Goal: Information Seeking & Learning: Check status

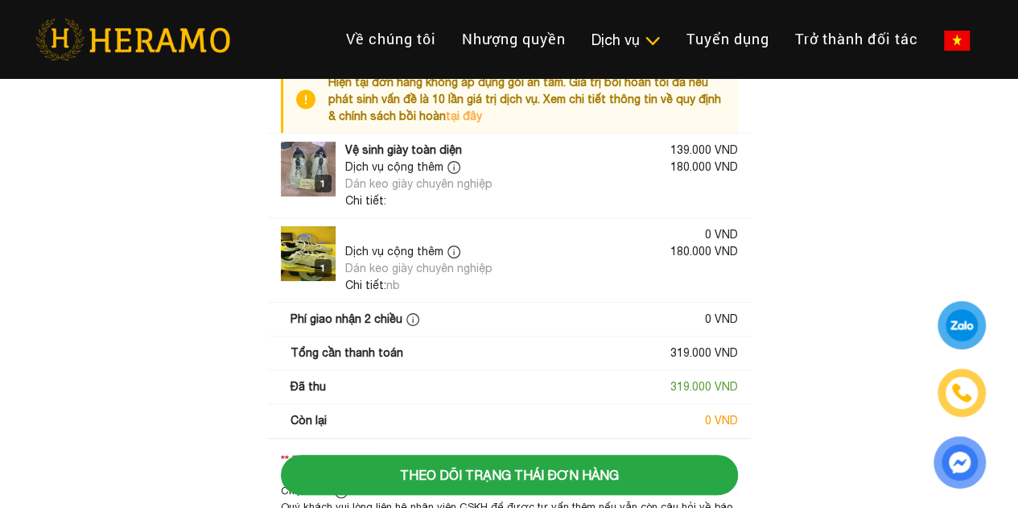
scroll to position [36, 0]
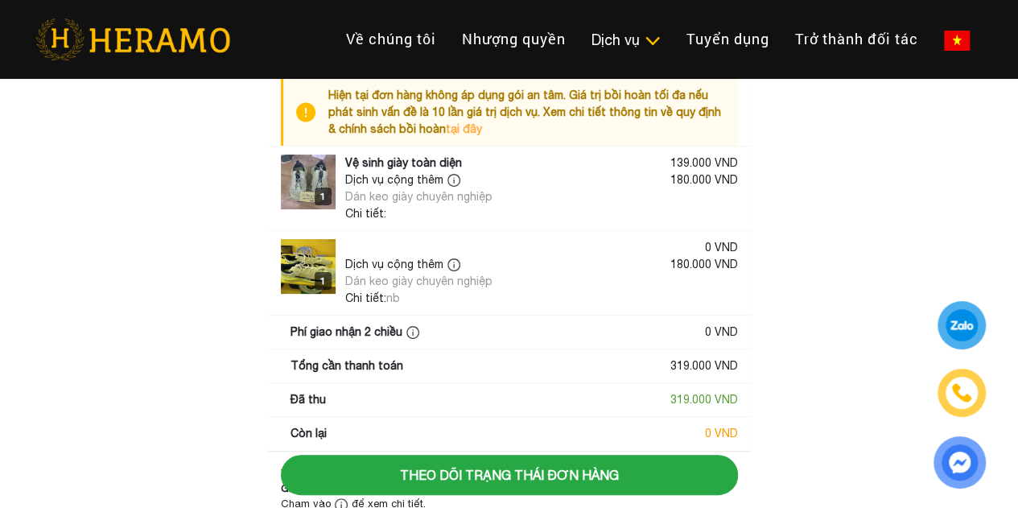
click at [528, 187] on div "Dịch vụ cộng thêm Dán keo giày chuyên nghiệp 180.000 VND" at bounding box center [541, 188] width 393 height 34
click at [406, 173] on div "Dịch vụ cộng thêm" at bounding box center [418, 179] width 147 height 17
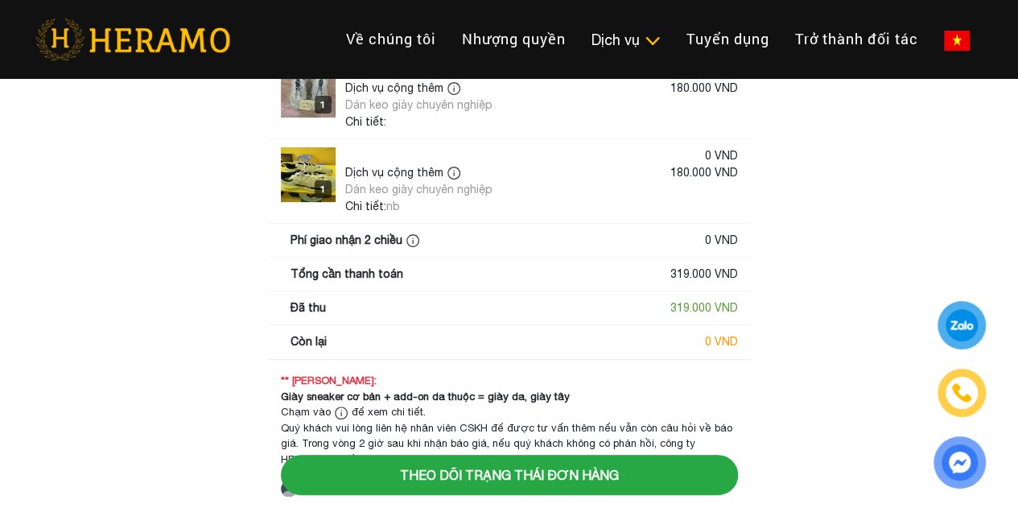
scroll to position [172, 0]
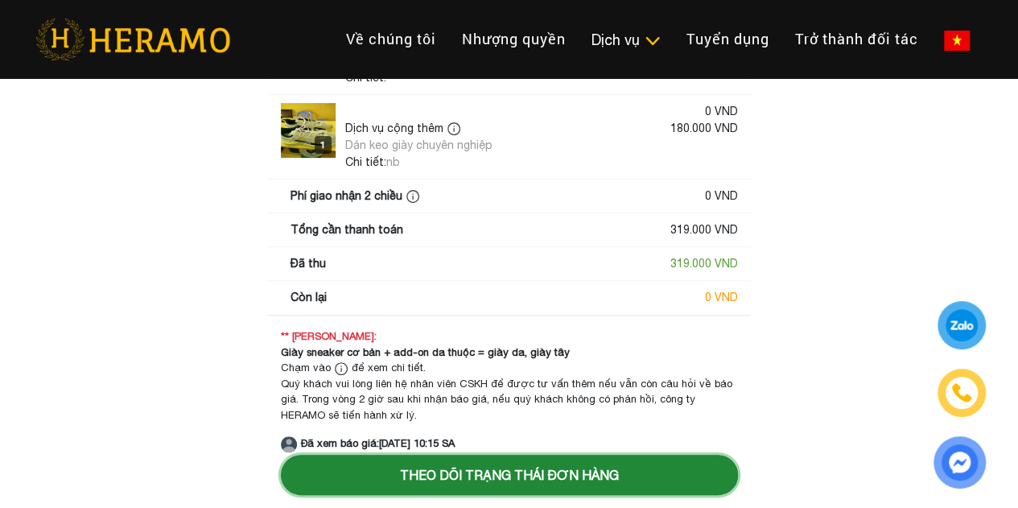
click at [485, 466] on button "Theo dõi trạng thái đơn hàng" at bounding box center [509, 475] width 457 height 40
